Goal: Book appointment/travel/reservation

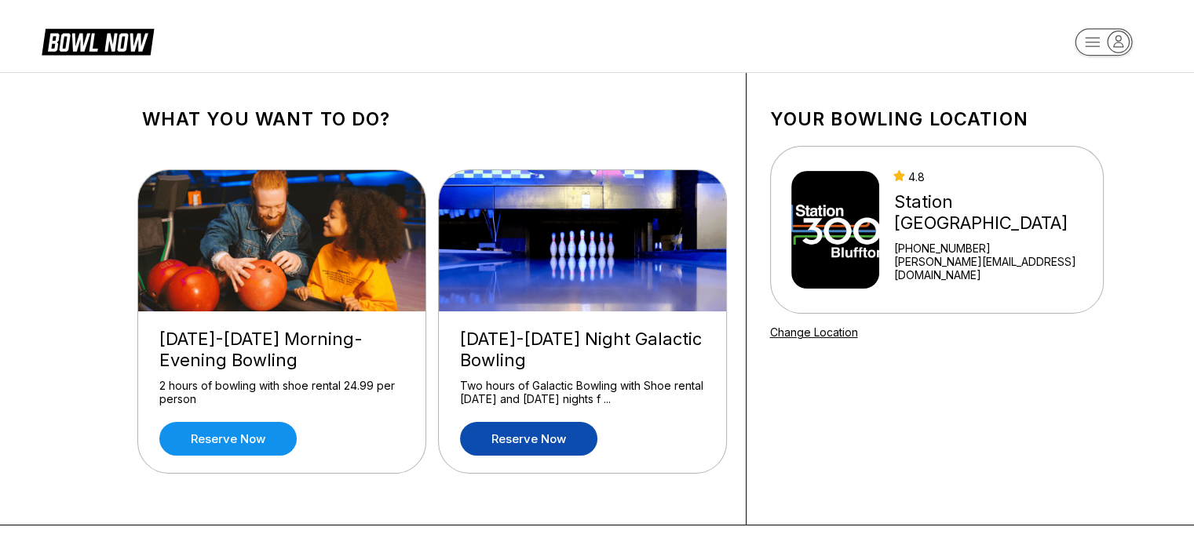
click at [546, 436] on link "Reserve now" at bounding box center [528, 439] width 137 height 34
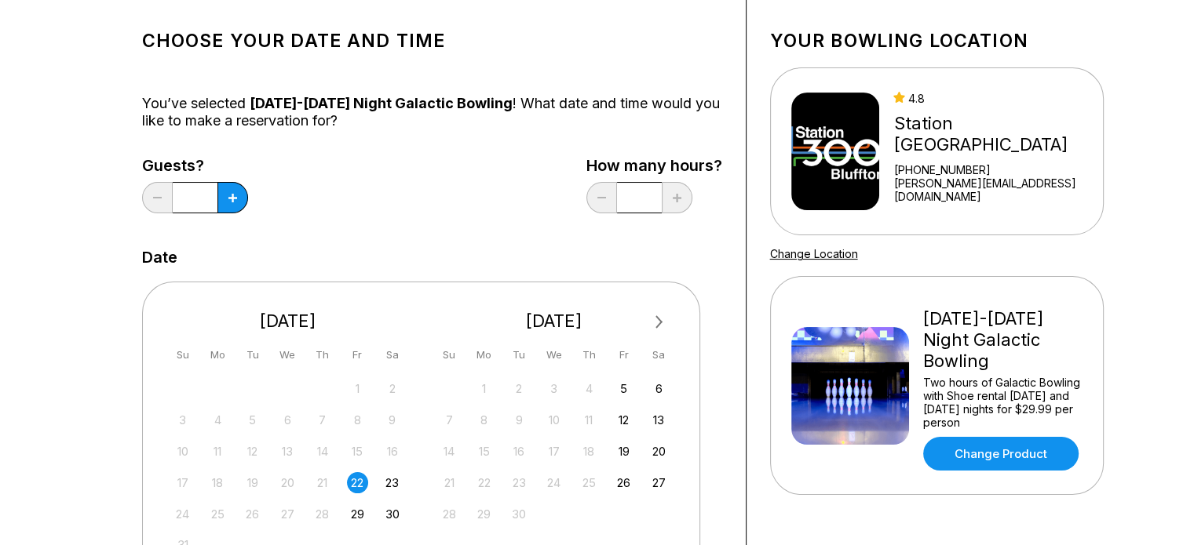
scroll to position [157, 0]
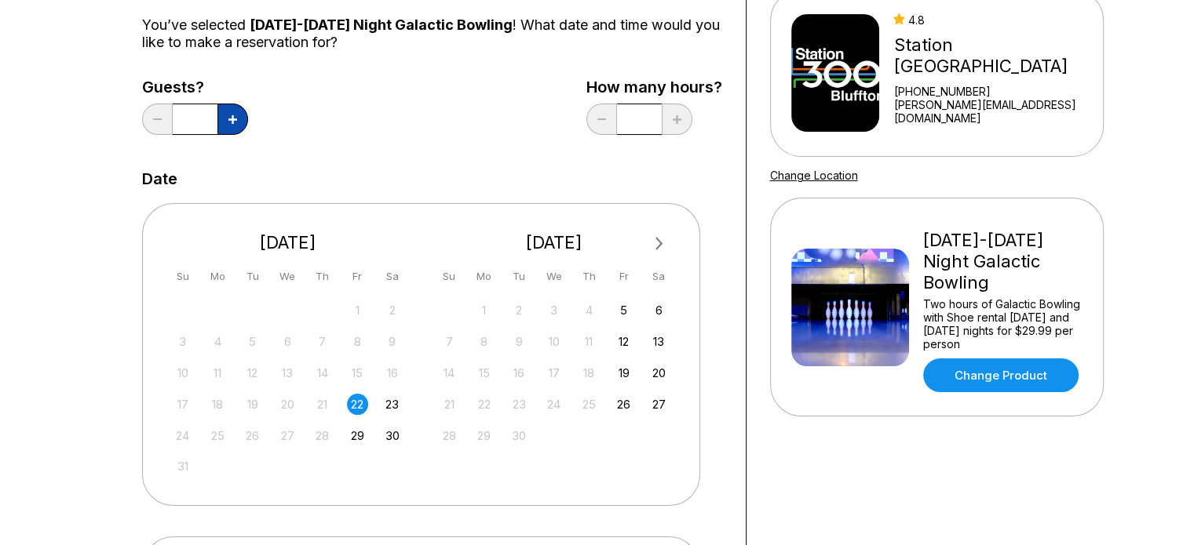
click at [235, 116] on icon at bounding box center [232, 119] width 9 height 9
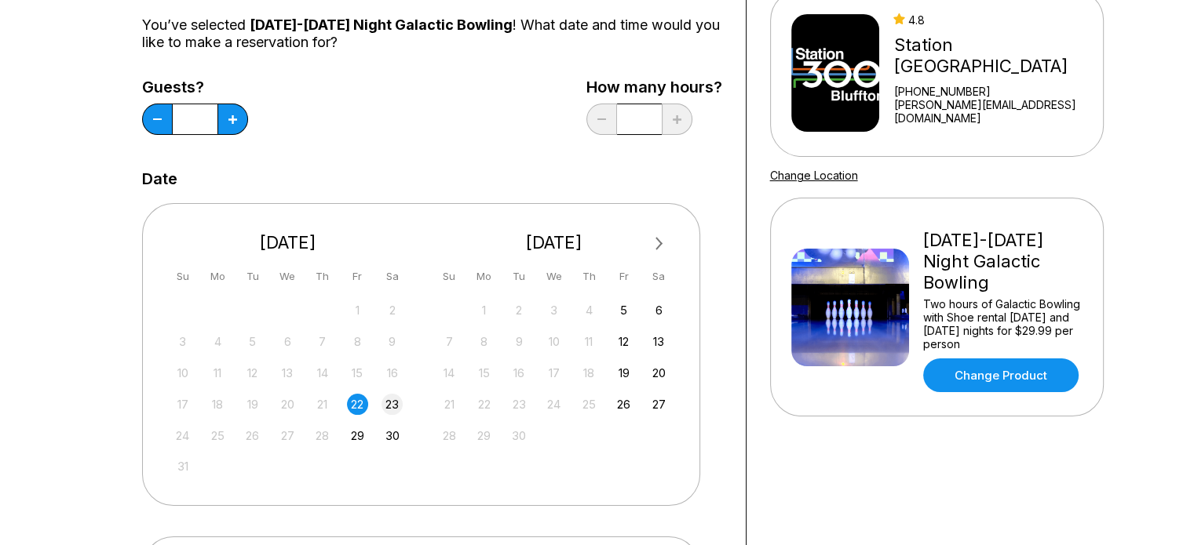
click at [392, 410] on div "23" at bounding box center [391, 404] width 21 height 21
click at [235, 112] on button at bounding box center [232, 119] width 31 height 31
click at [166, 119] on button at bounding box center [157, 119] width 31 height 31
click at [166, 120] on button at bounding box center [157, 119] width 31 height 31
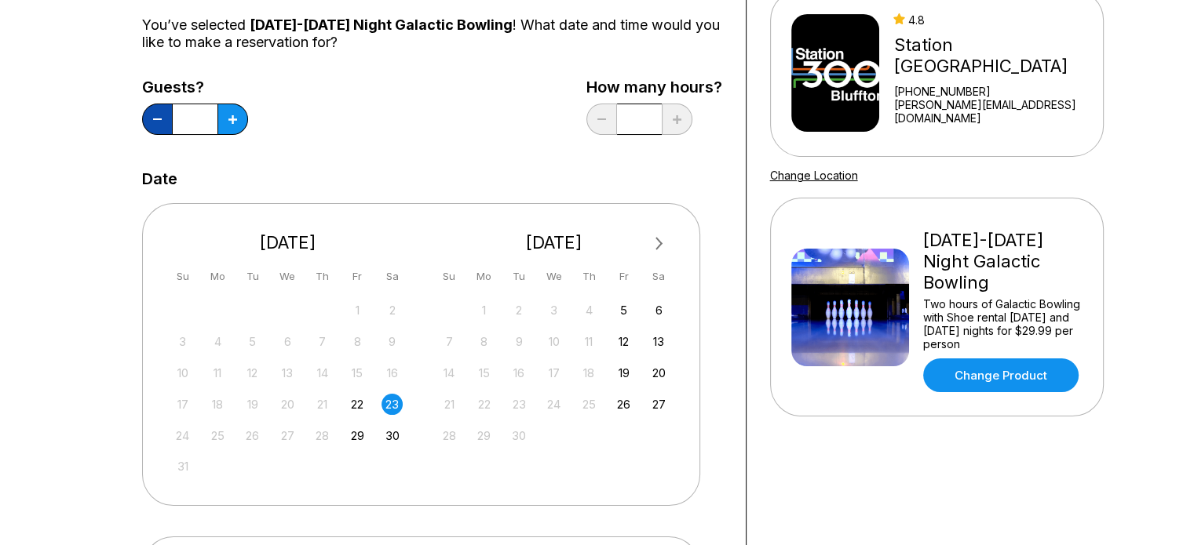
click at [166, 120] on button at bounding box center [157, 119] width 31 height 31
click at [215, 115] on input "*" at bounding box center [195, 119] width 45 height 31
click at [232, 115] on icon at bounding box center [232, 119] width 9 height 9
type input "*"
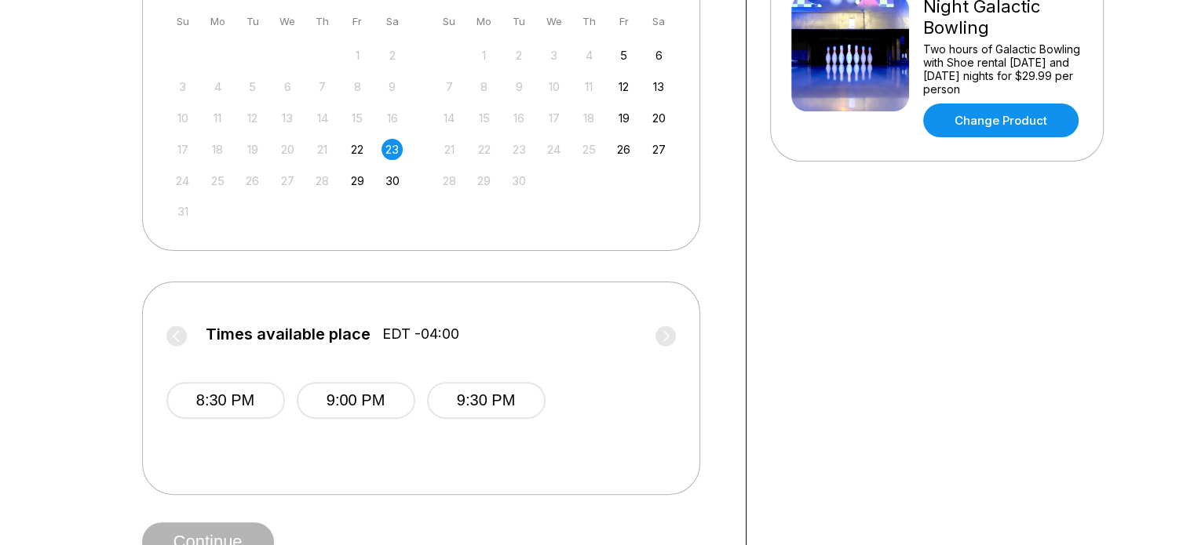
scroll to position [549, 0]
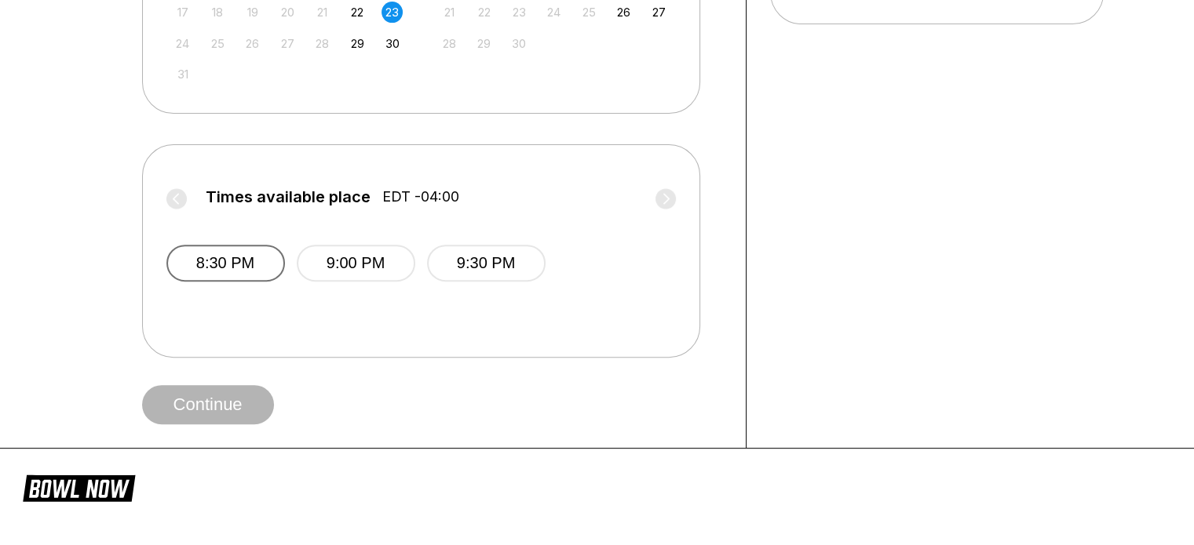
click at [229, 266] on button "8:30 PM" at bounding box center [225, 263] width 119 height 37
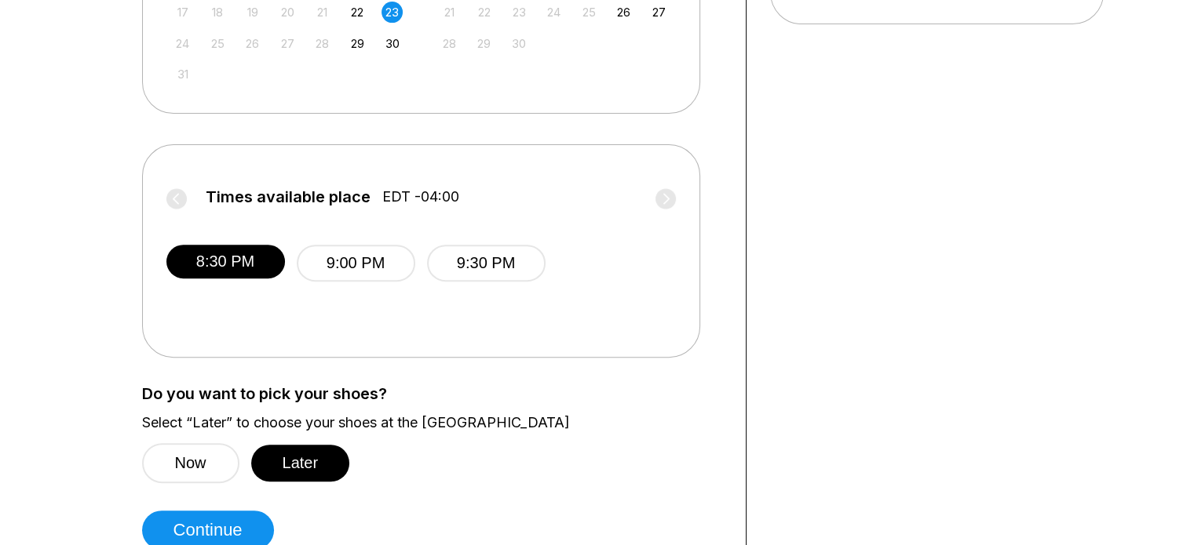
scroll to position [628, 0]
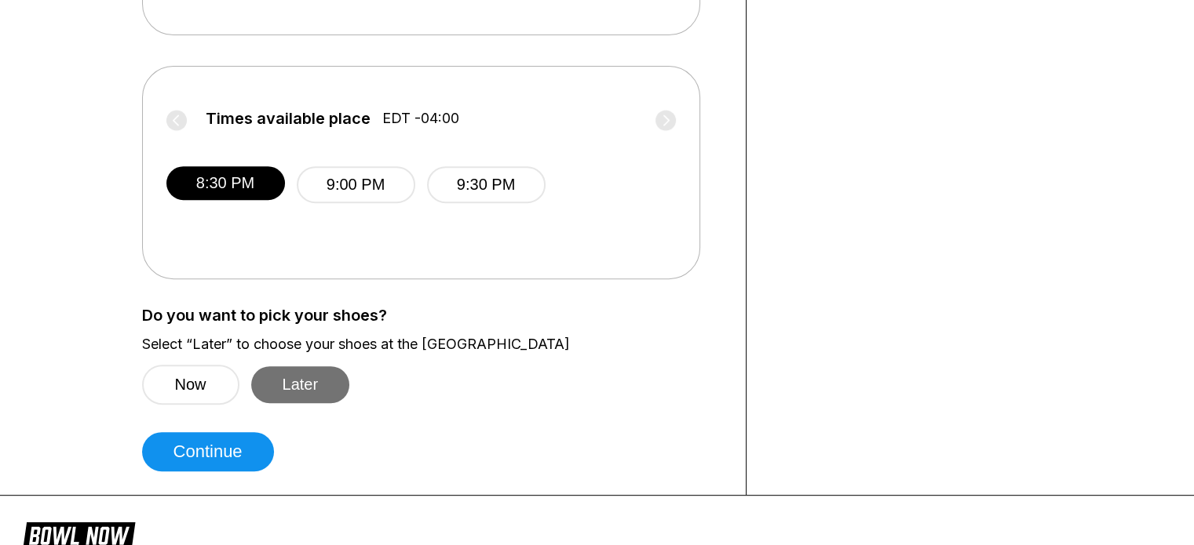
click at [330, 395] on button "Later" at bounding box center [300, 385] width 99 height 37
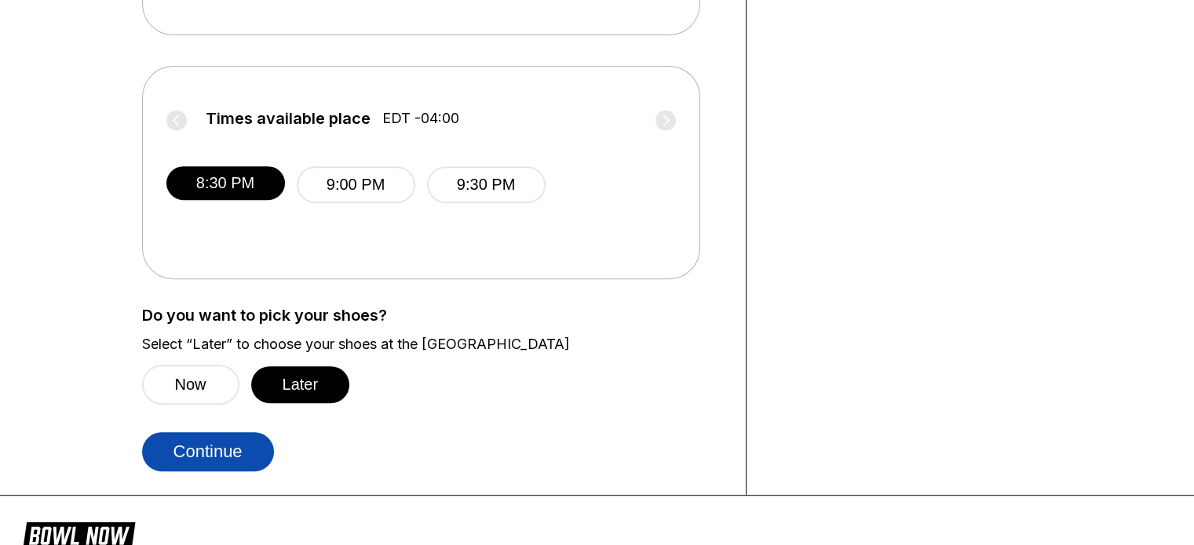
click at [239, 454] on button "Continue" at bounding box center [208, 451] width 132 height 39
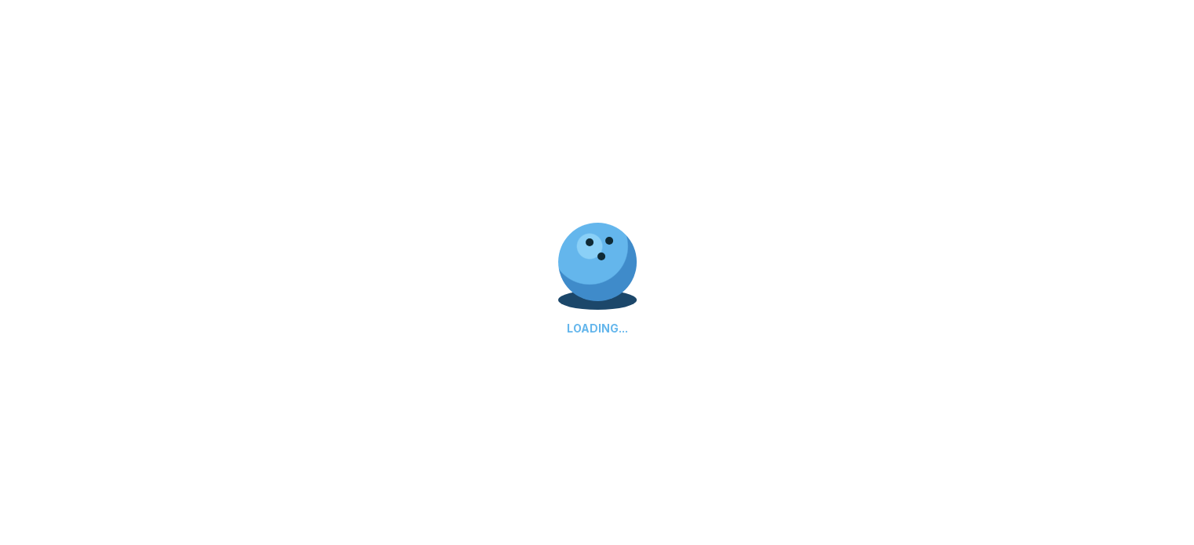
scroll to position [0, 0]
select select "**"
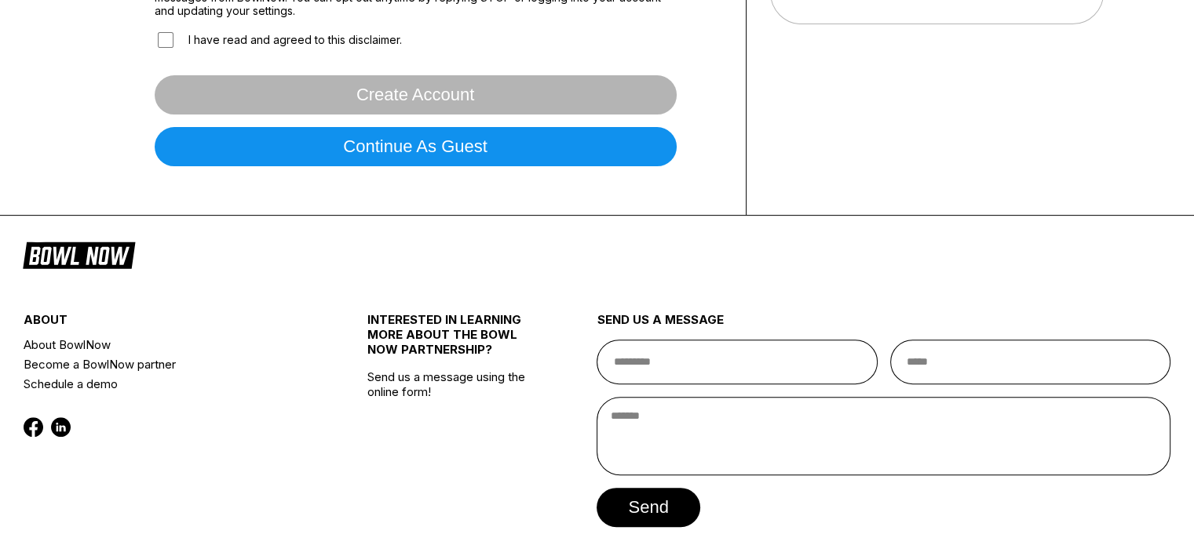
scroll to position [157, 0]
